Goal: Transaction & Acquisition: Purchase product/service

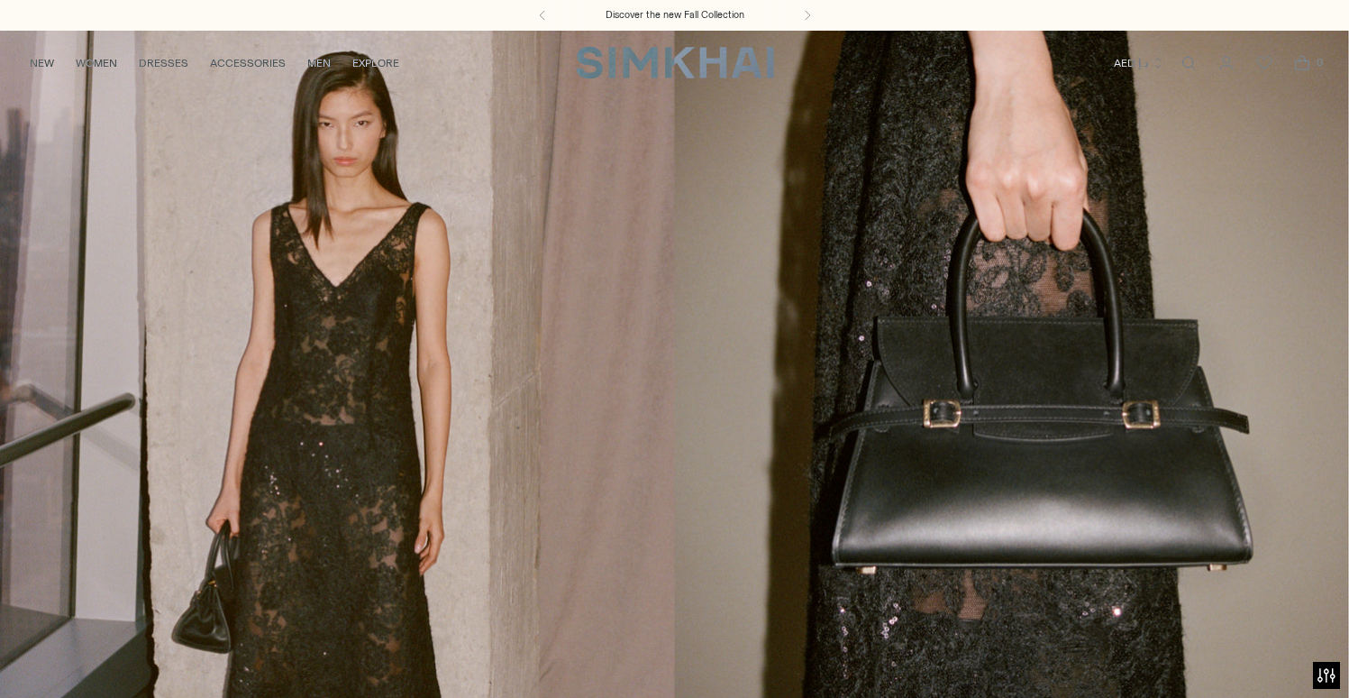
scroll to position [535, 0]
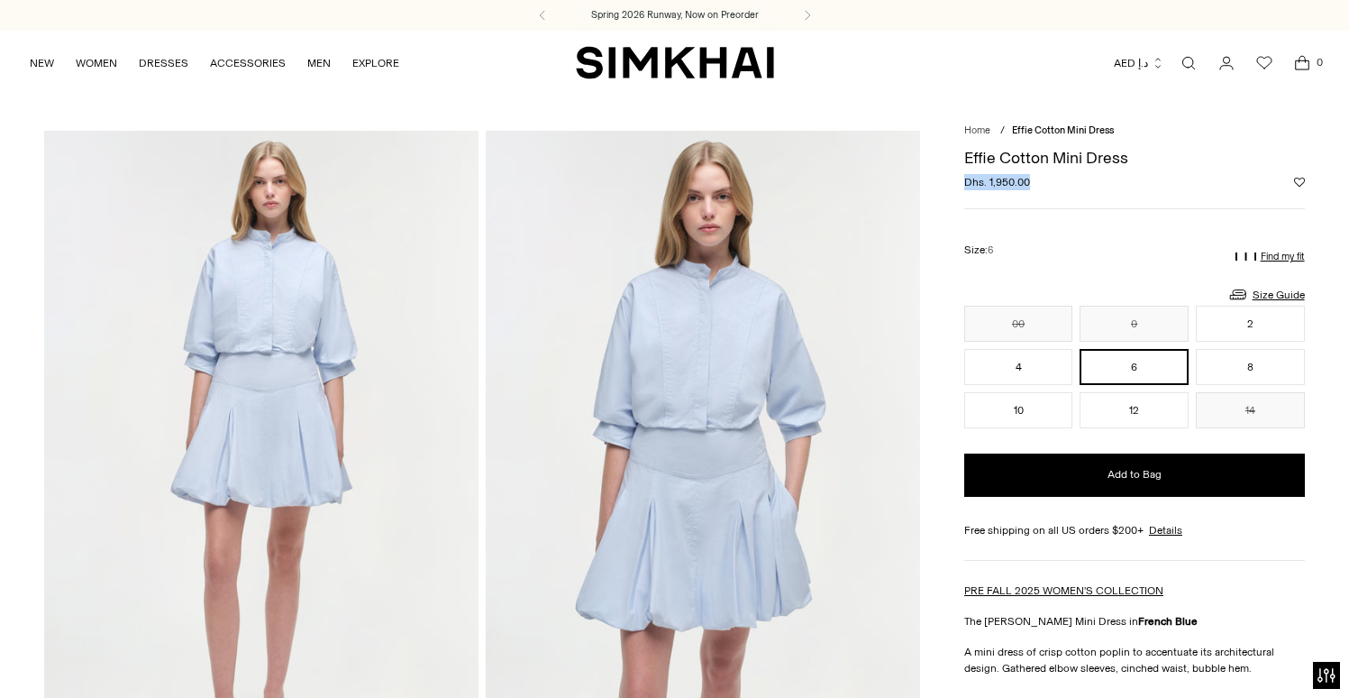
drag, startPoint x: 1026, startPoint y: 187, endPoint x: 958, endPoint y: 179, distance: 68.1
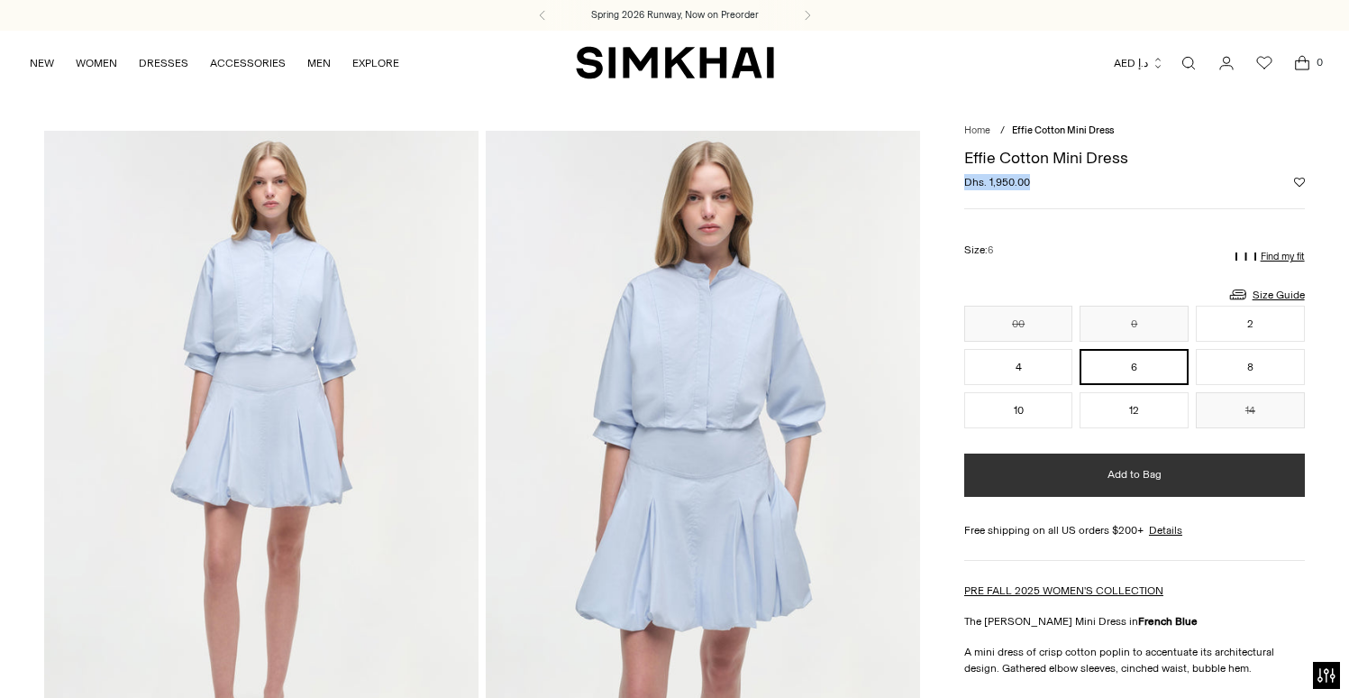
click at [1112, 473] on span "Add to Bag" at bounding box center [1135, 474] width 54 height 15
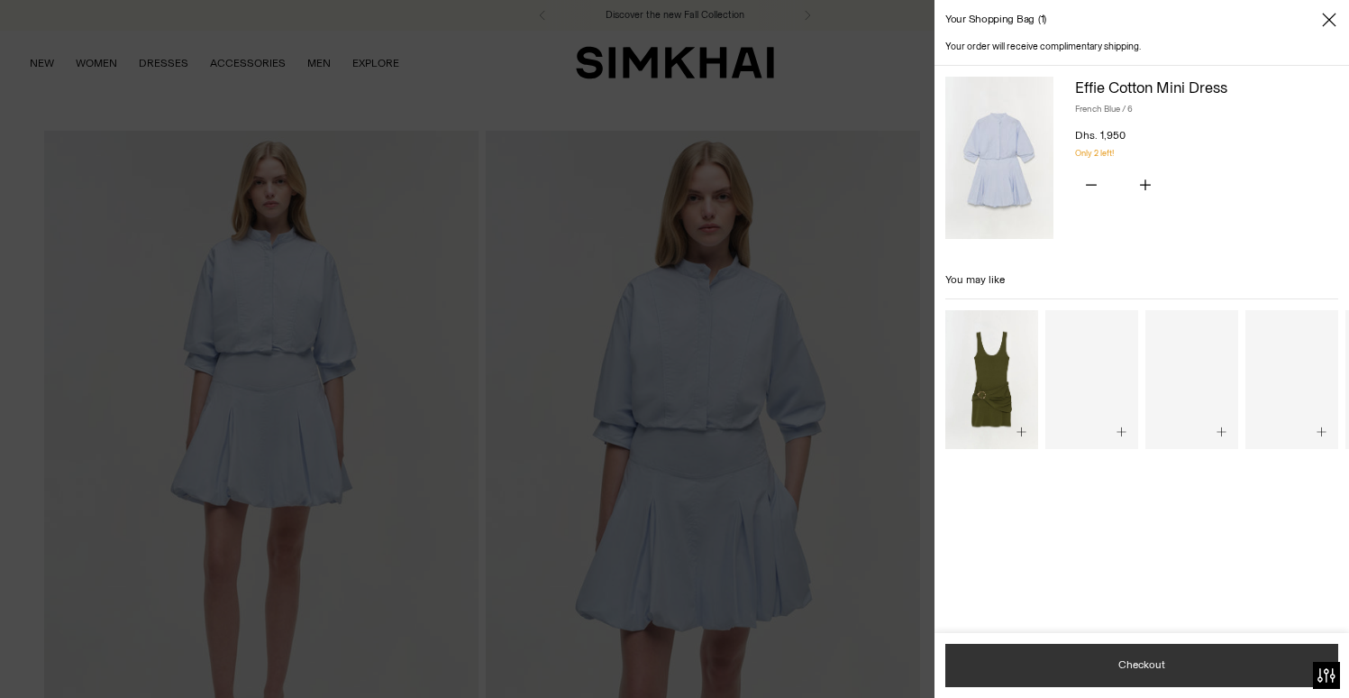
click at [1117, 654] on button "Checkout" at bounding box center [1141, 664] width 393 height 43
